Goal: Information Seeking & Learning: Learn about a topic

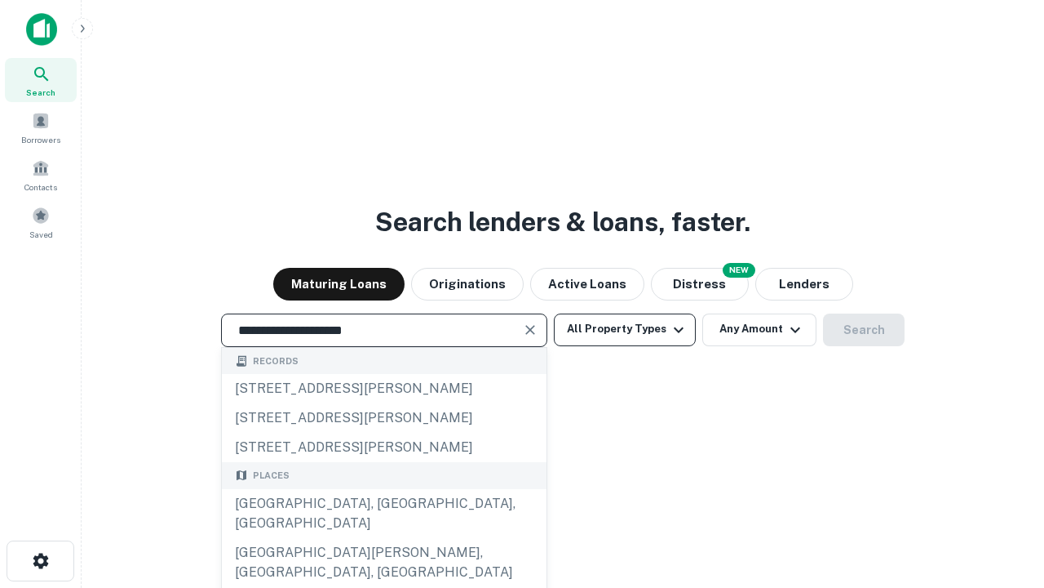
click at [384, 538] on div "[GEOGRAPHIC_DATA], [GEOGRAPHIC_DATA], [GEOGRAPHIC_DATA]" at bounding box center [384, 513] width 325 height 49
click at [625, 329] on button "All Property Types" at bounding box center [625, 329] width 142 height 33
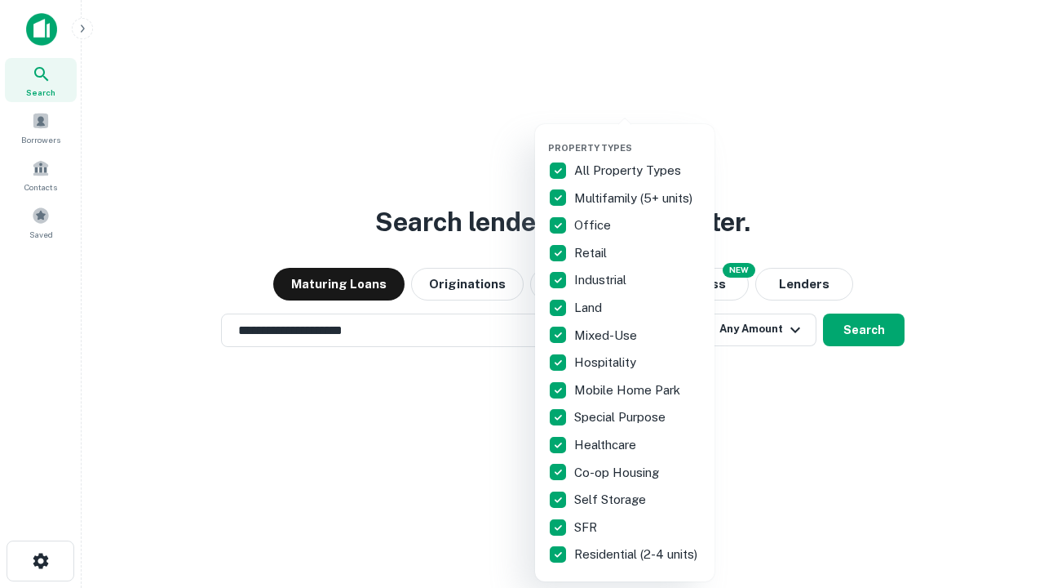
type input "**********"
click at [638, 137] on button "button" at bounding box center [638, 137] width 180 height 1
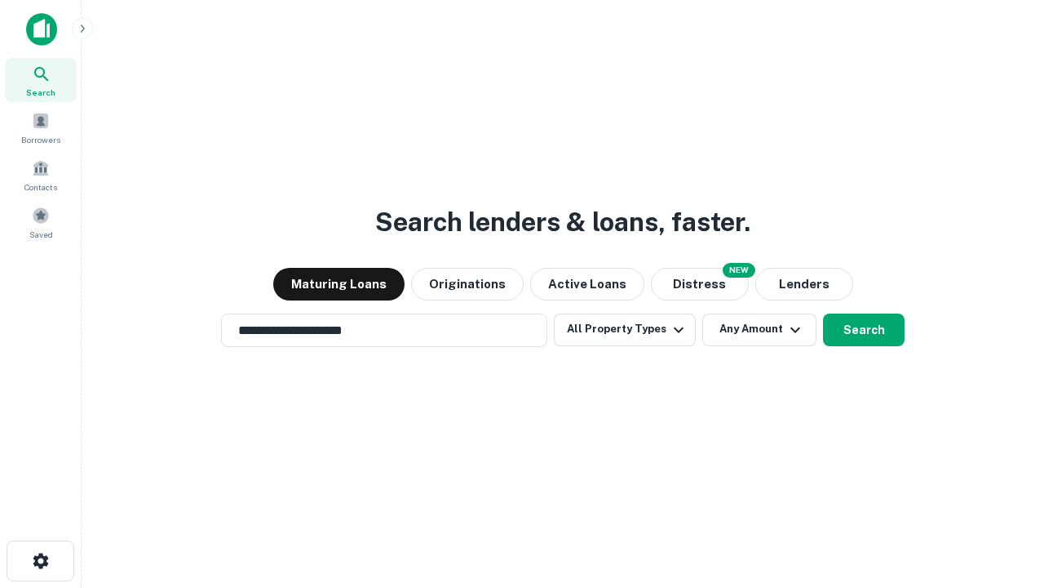
scroll to position [25, 0]
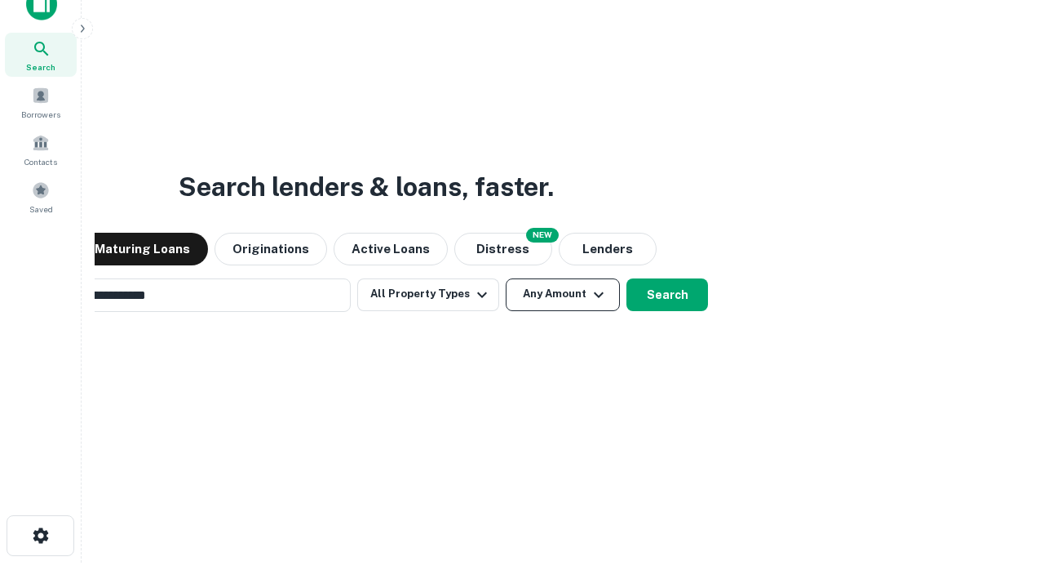
click at [506, 278] on button "Any Amount" at bounding box center [563, 294] width 114 height 33
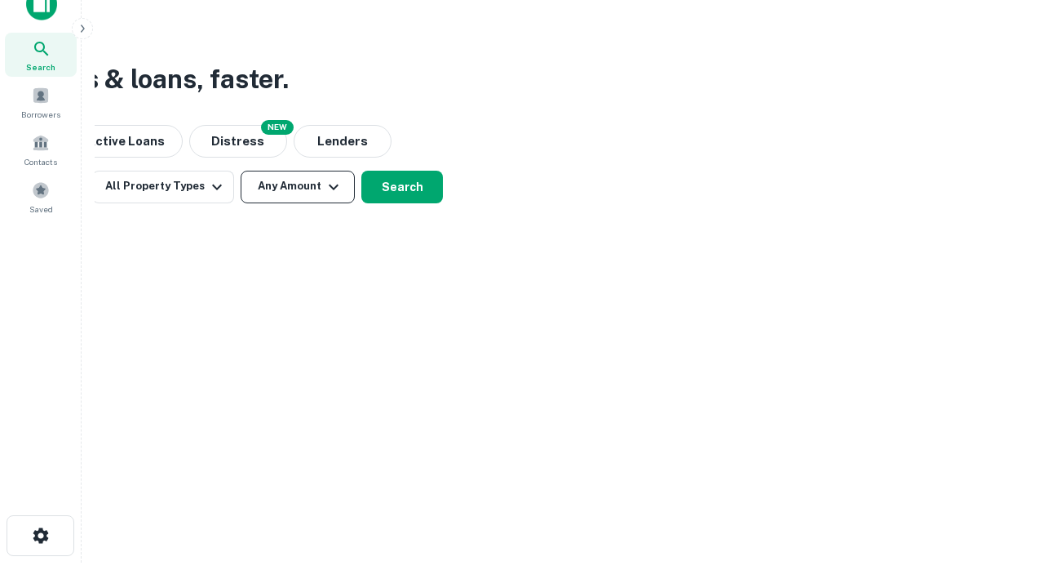
scroll to position [26, 0]
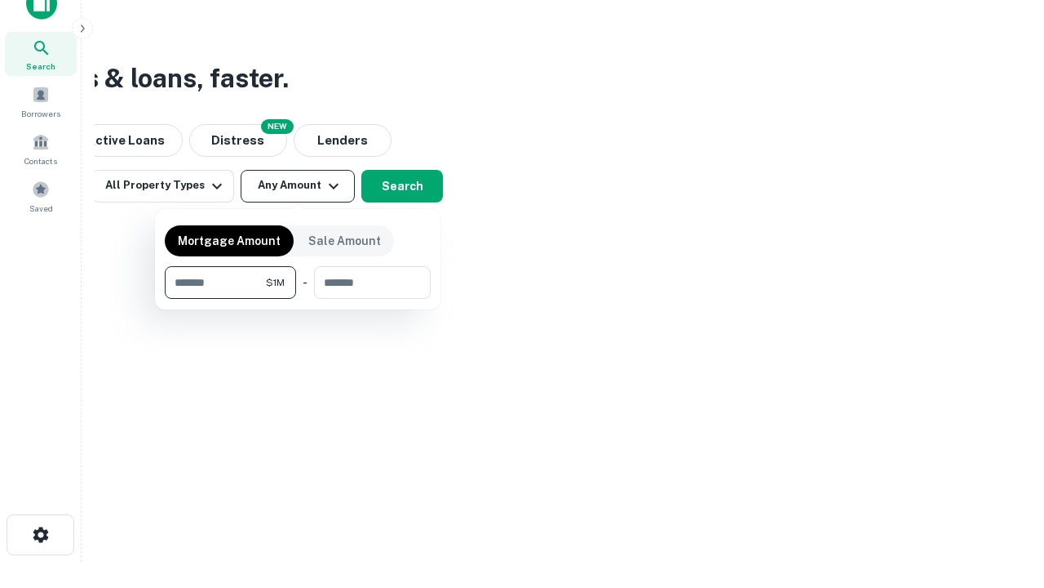
type input "*******"
click at [298, 299] on button "button" at bounding box center [298, 299] width 266 height 1
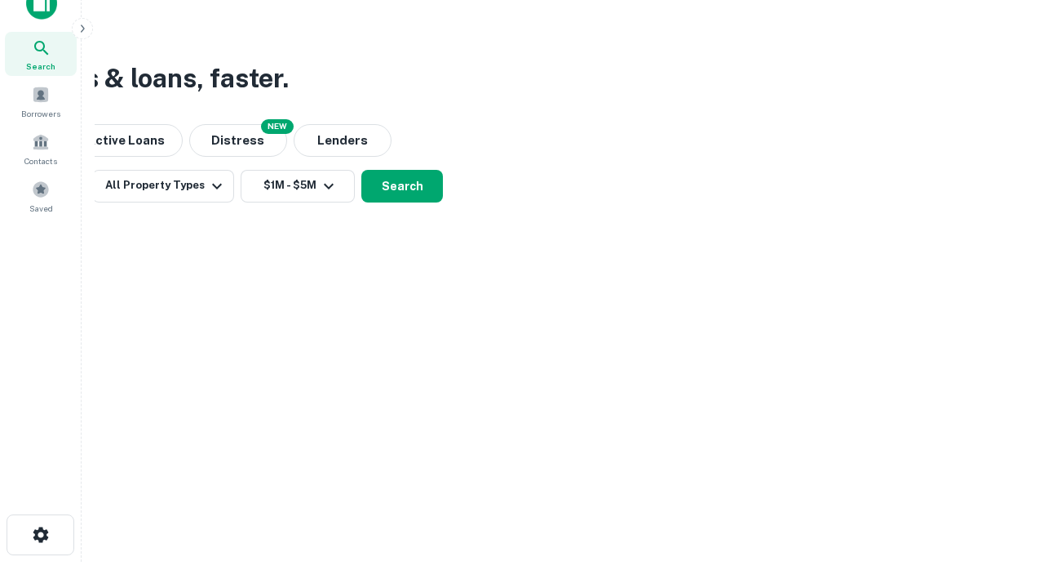
scroll to position [25, 0]
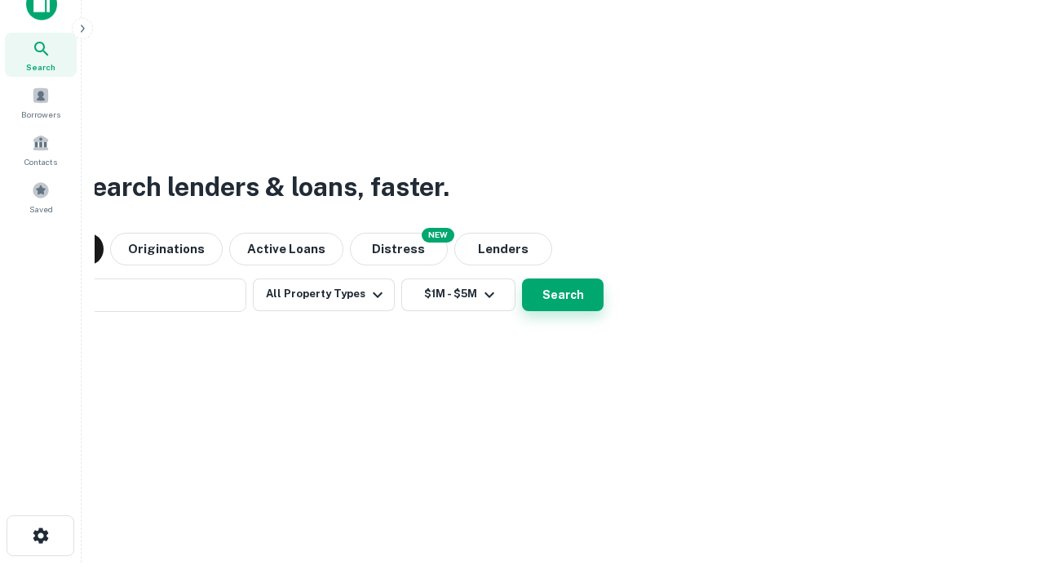
click at [522, 278] on button "Search" at bounding box center [563, 294] width 82 height 33
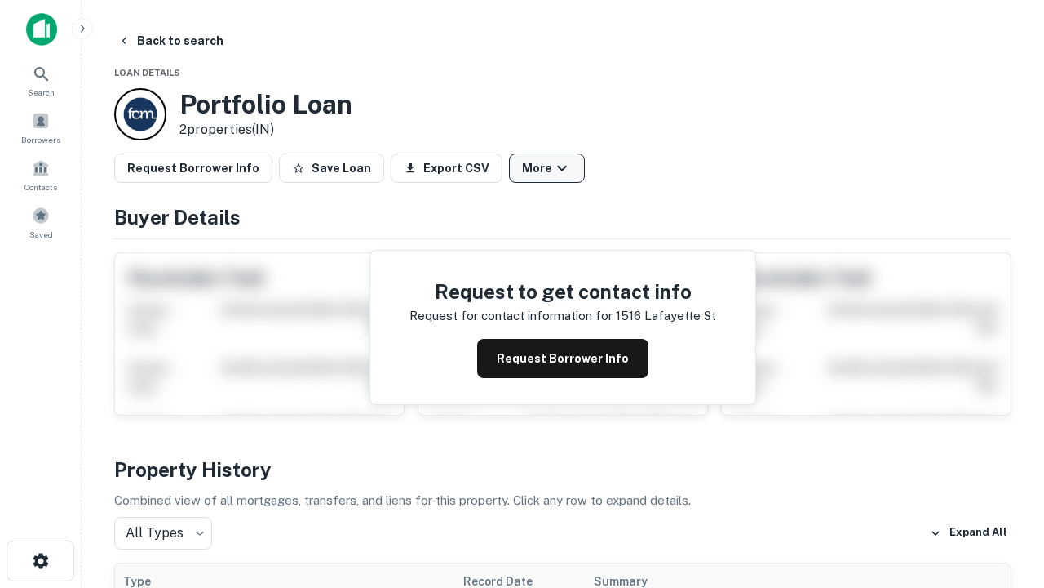
click at [547, 168] on button "More" at bounding box center [547, 167] width 76 height 29
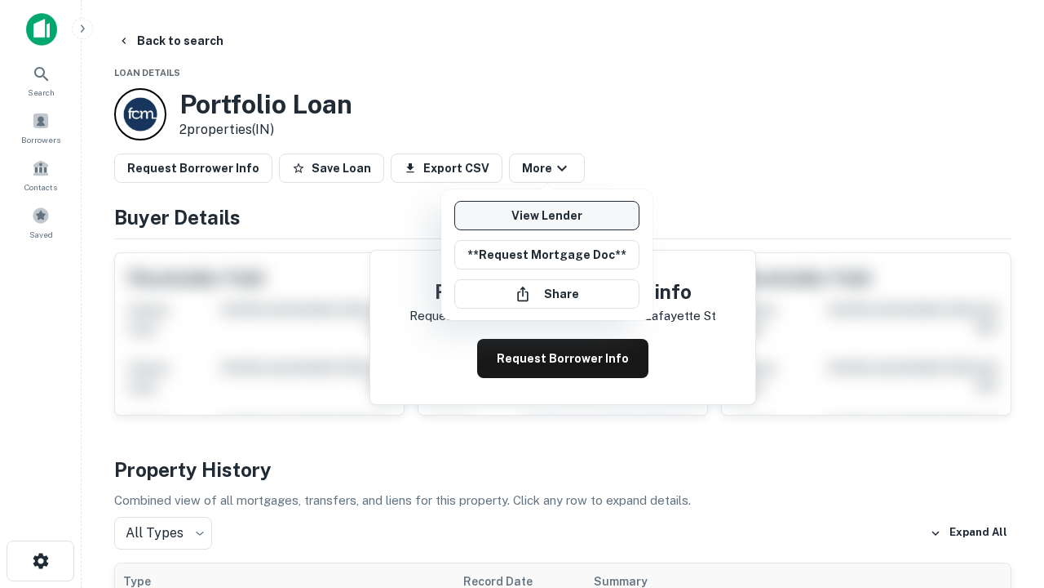
click at [547, 215] on link "View Lender" at bounding box center [547, 215] width 185 height 29
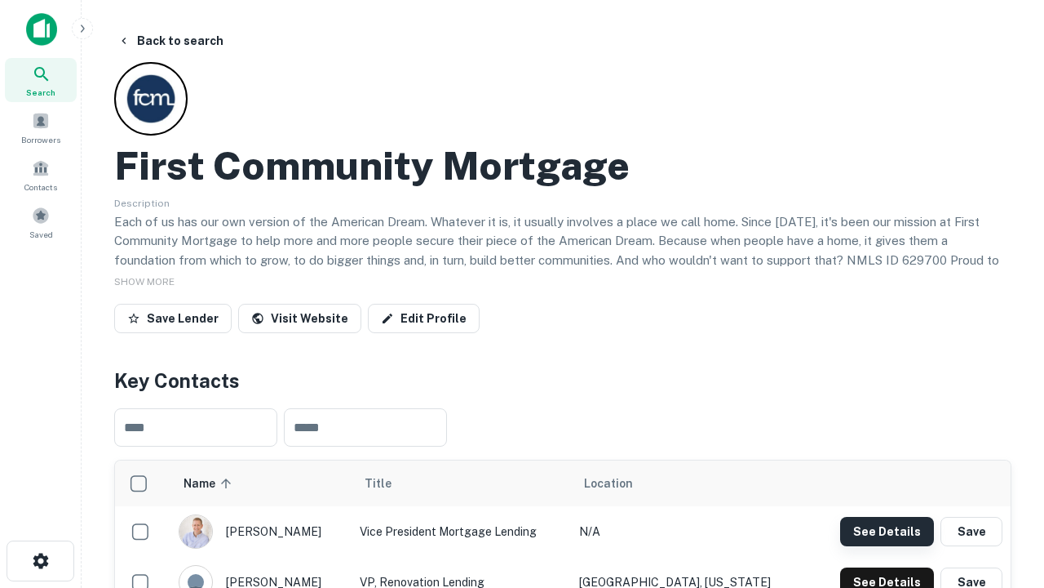
click at [887, 530] on button "See Details" at bounding box center [887, 531] width 94 height 29
click at [40, 561] on icon "button" at bounding box center [41, 561] width 20 height 20
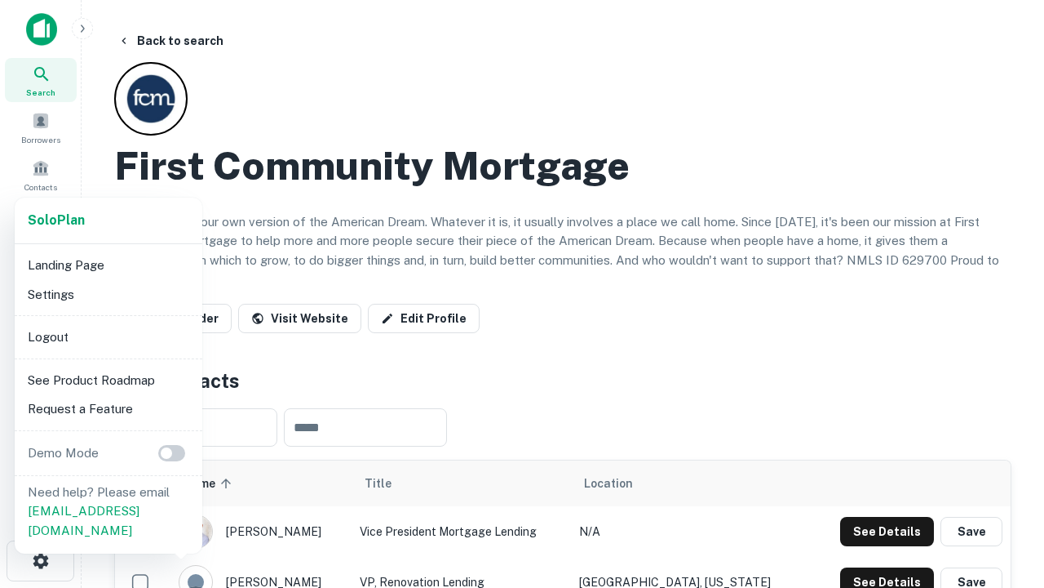
click at [108, 336] on li "Logout" at bounding box center [108, 336] width 175 height 29
